Goal: Transaction & Acquisition: Purchase product/service

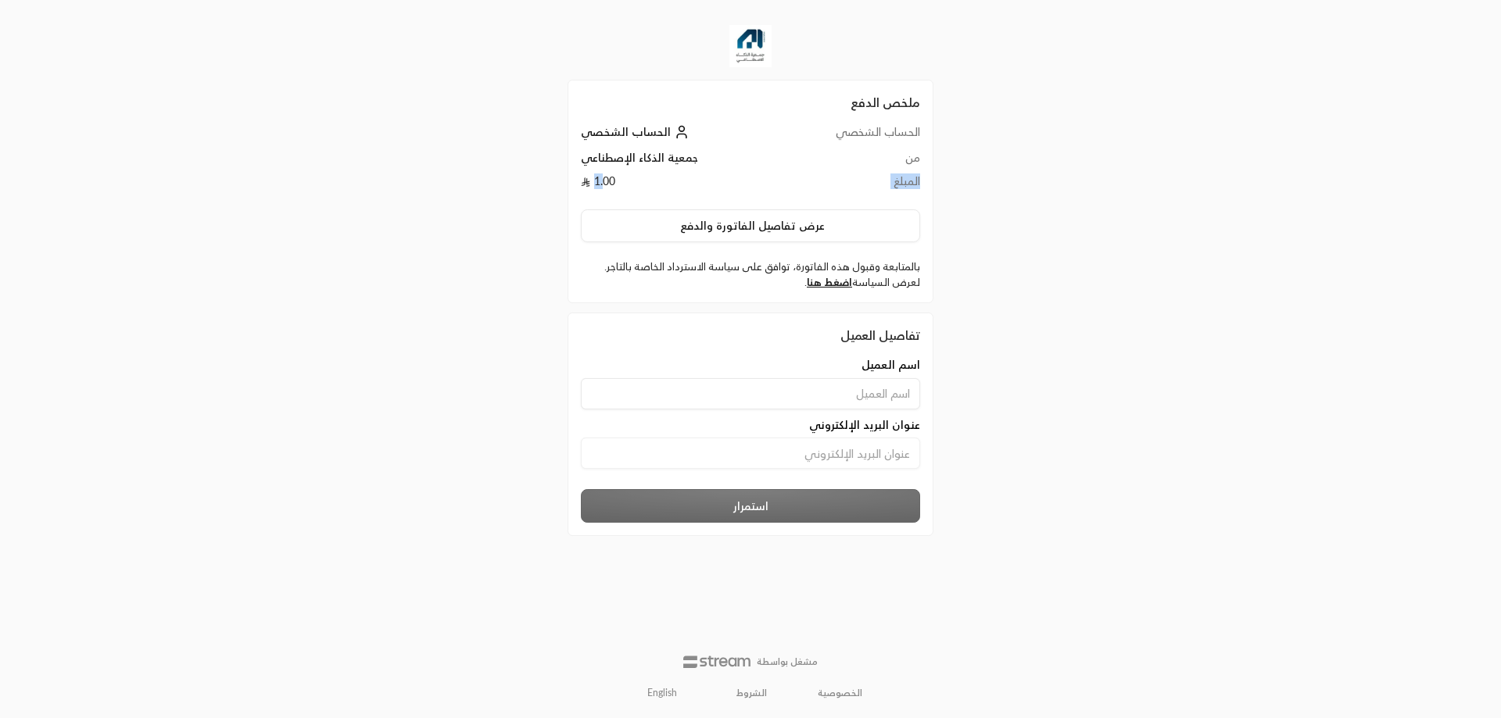
drag, startPoint x: 919, startPoint y: 181, endPoint x: 601, endPoint y: 174, distance: 318.2
click at [601, 174] on tr "المبلغ 1.00" at bounding box center [750, 185] width 339 height 23
click at [601, 174] on td "1.00" at bounding box center [679, 185] width 197 height 23
click at [645, 174] on td "1.00" at bounding box center [679, 185] width 197 height 23
